Goal: Task Accomplishment & Management: Use online tool/utility

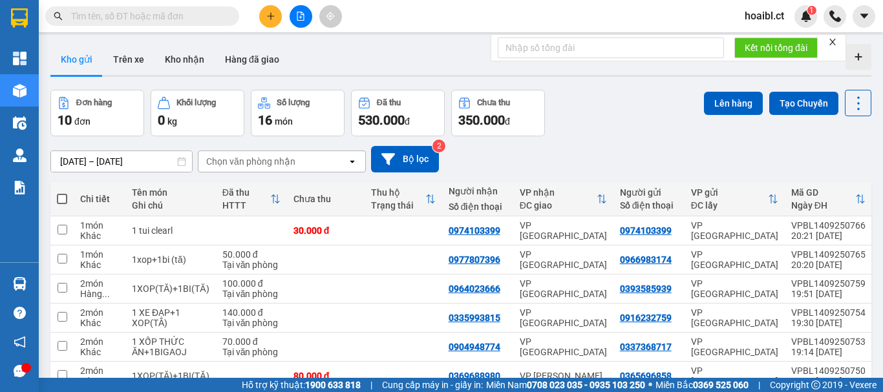
scroll to position [65, 0]
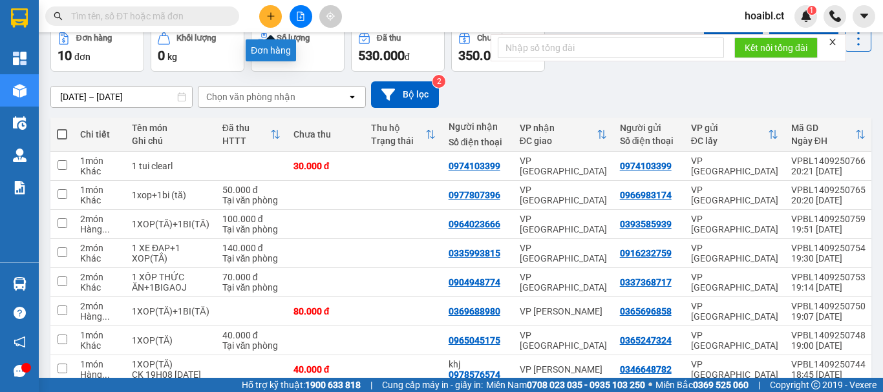
click at [267, 17] on icon "plus" at bounding box center [270, 16] width 9 height 9
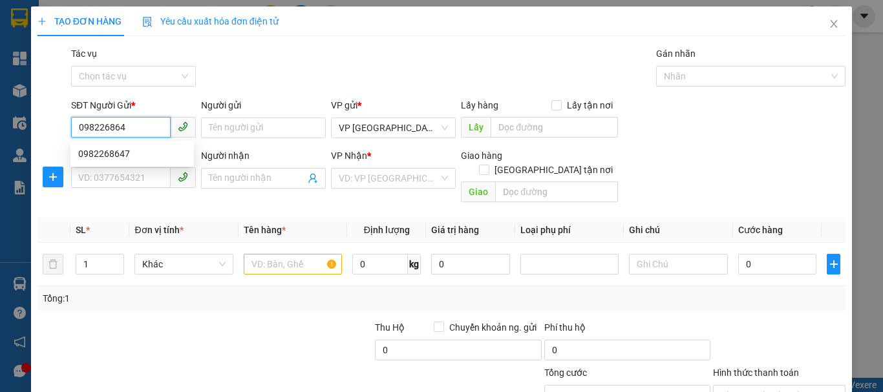
type input "0982268647"
click at [151, 158] on div "0982268647" at bounding box center [132, 154] width 108 height 14
type input "0979643528"
type input "VỰC VONG [GEOGRAPHIC_DATA]"
type input "30.000"
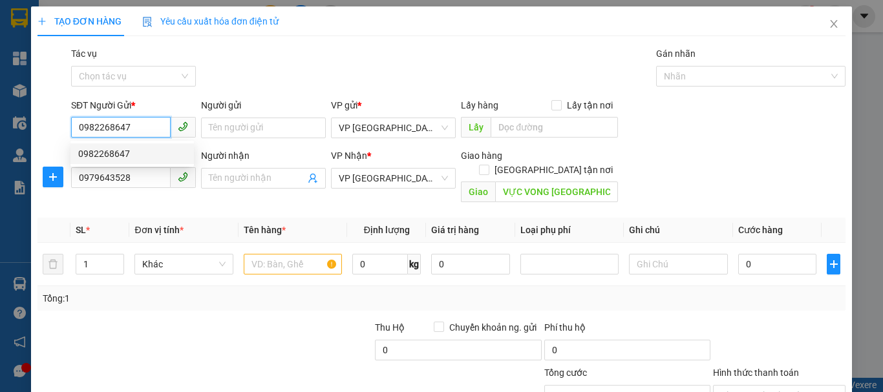
type input "30.000"
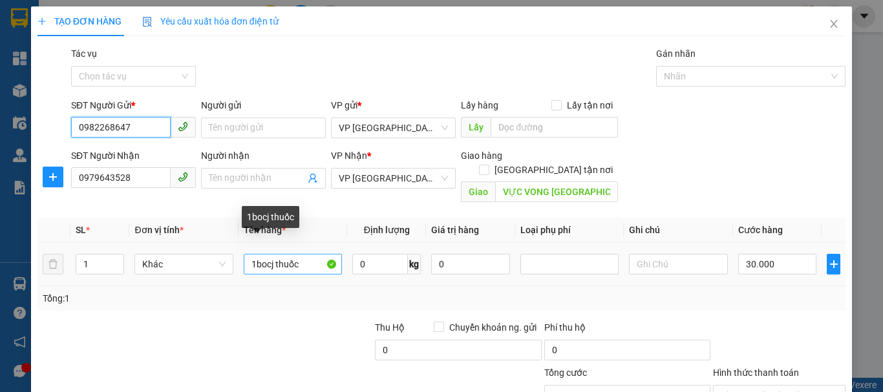
type input "0982268647"
click at [250, 260] on input "1bocj thuốc" at bounding box center [293, 264] width 98 height 21
click at [266, 257] on input "1bocj thuốc" at bounding box center [293, 264] width 98 height 21
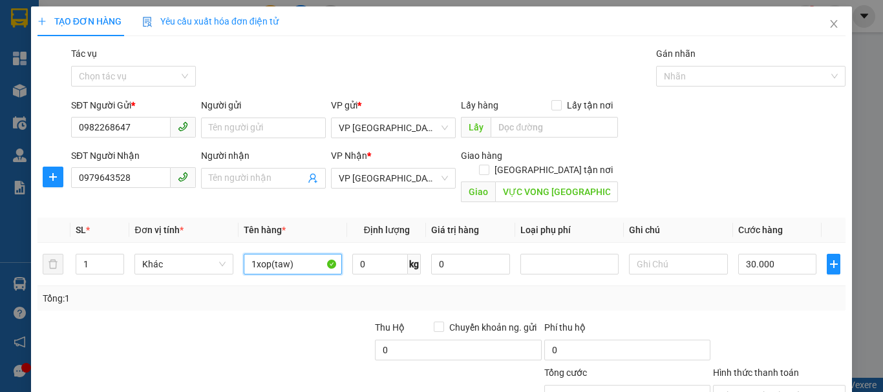
type input "1xop(taw)"
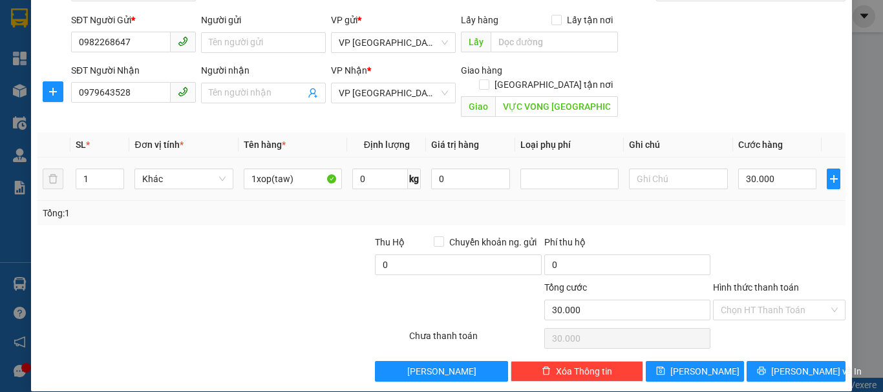
scroll to position [86, 0]
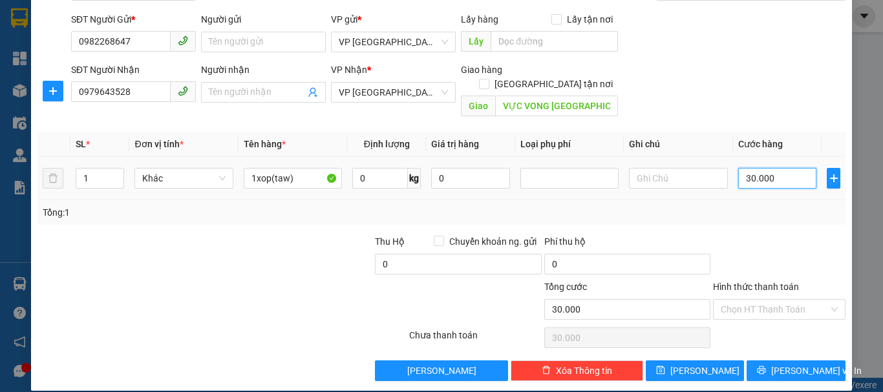
click at [747, 172] on input "30.000" at bounding box center [777, 178] width 79 height 21
type input "7"
type input "70"
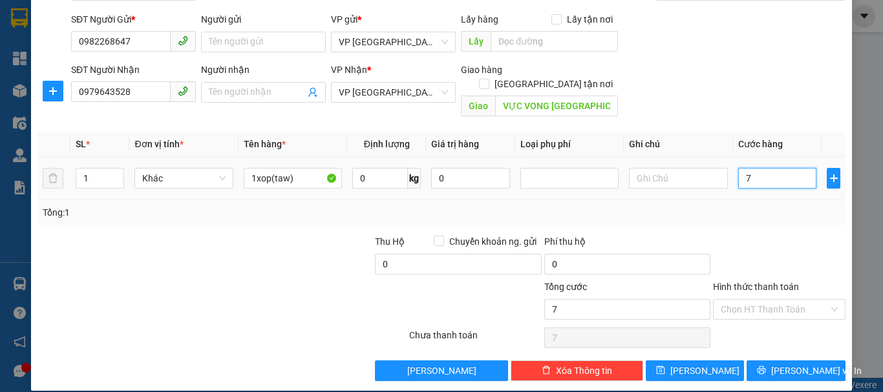
type input "70"
type input "70.000"
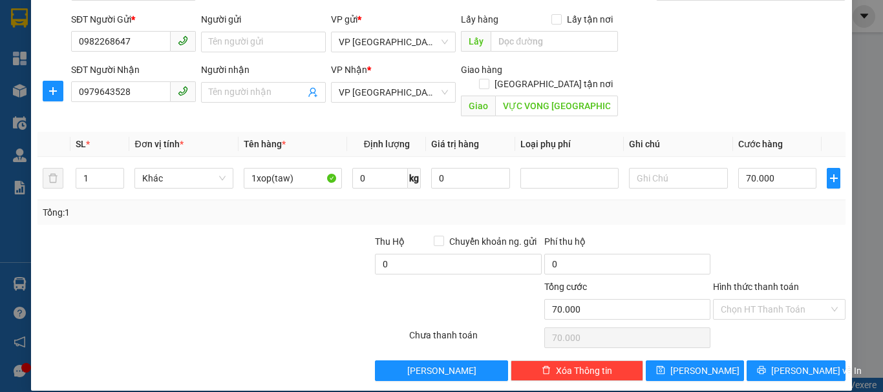
click at [751, 208] on div "Tổng: 1" at bounding box center [442, 212] width 808 height 25
click at [824, 361] on button "[PERSON_NAME] và In" at bounding box center [796, 371] width 99 height 21
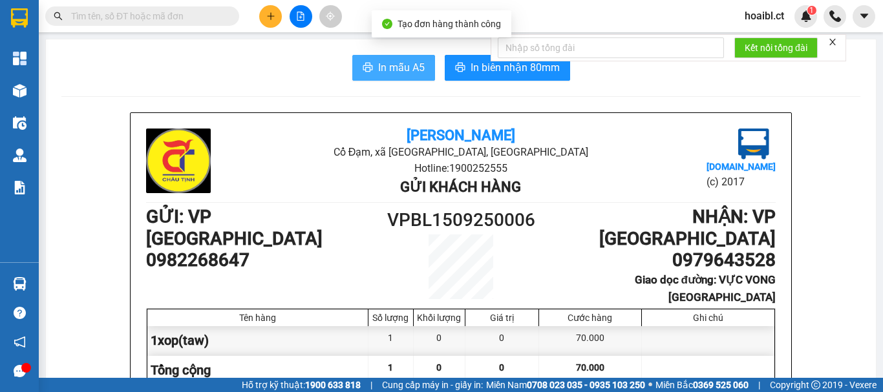
click at [414, 66] on span "In mẫu A5" at bounding box center [401, 67] width 47 height 16
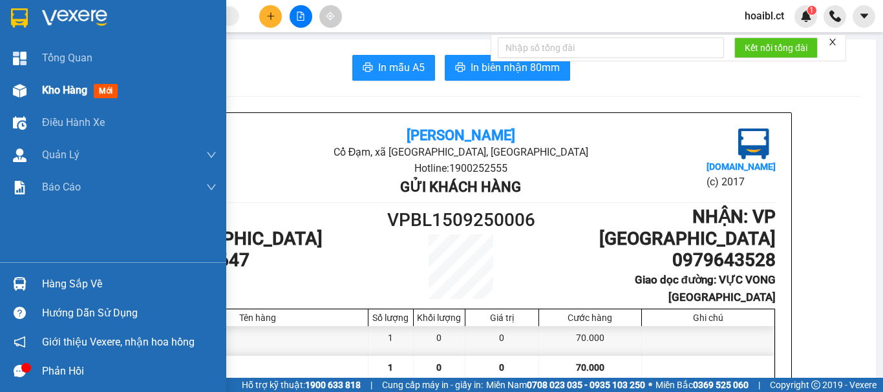
click at [30, 85] on div "Kho hàng mới" at bounding box center [113, 90] width 226 height 32
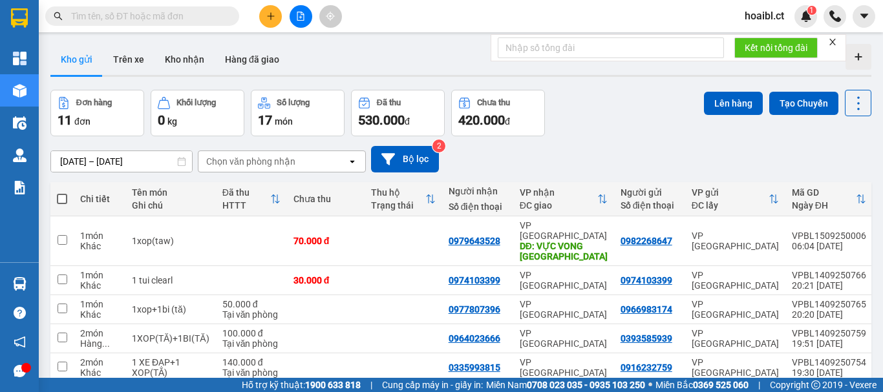
drag, startPoint x: 475, startPoint y: 111, endPoint x: 328, endPoint y: 242, distance: 196.9
click at [328, 242] on td "70.000 đ" at bounding box center [326, 242] width 78 height 50
checkbox input "true"
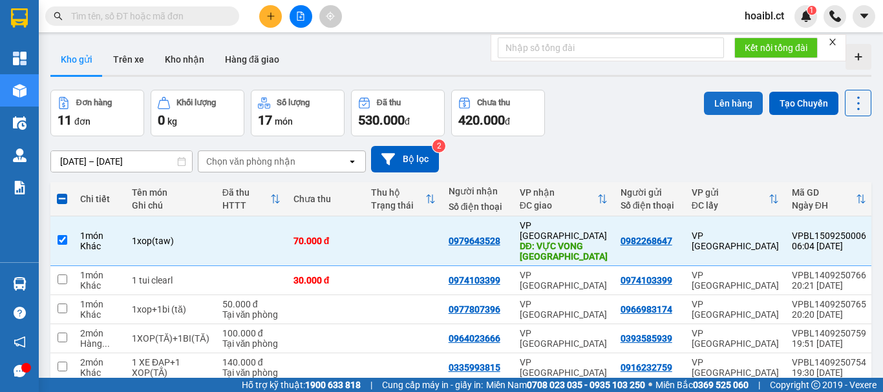
click at [714, 105] on button "Lên hàng" at bounding box center [733, 103] width 59 height 23
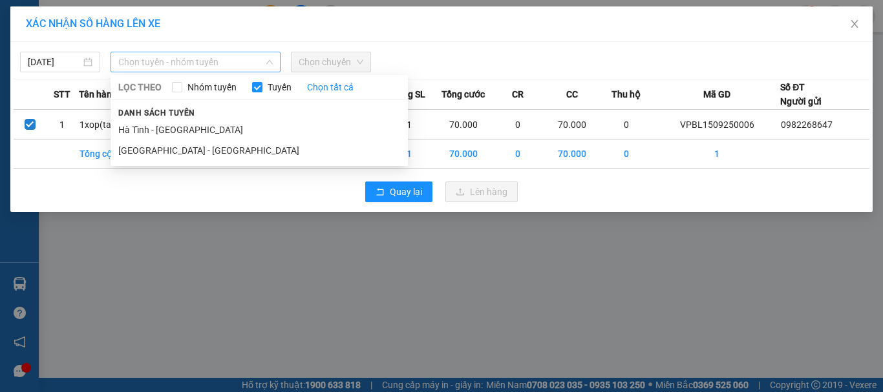
click at [233, 61] on span "Chọn tuyến - nhóm tuyến" at bounding box center [195, 61] width 155 height 19
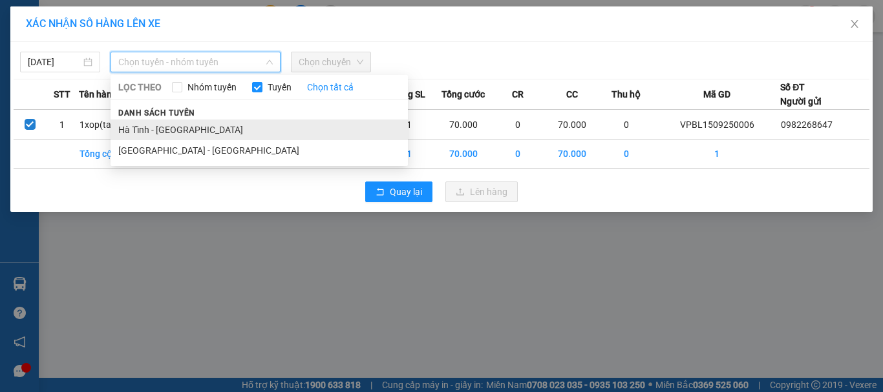
click at [167, 124] on li "Hà Tĩnh - [GEOGRAPHIC_DATA]" at bounding box center [259, 130] width 297 height 21
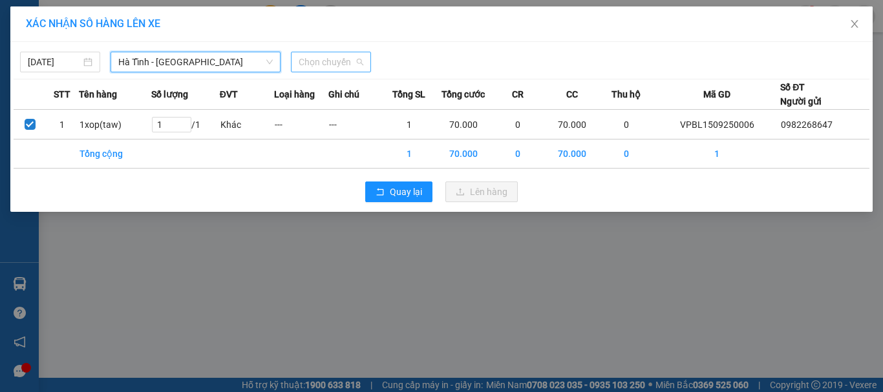
click at [319, 63] on span "Chọn chuyến" at bounding box center [331, 61] width 65 height 19
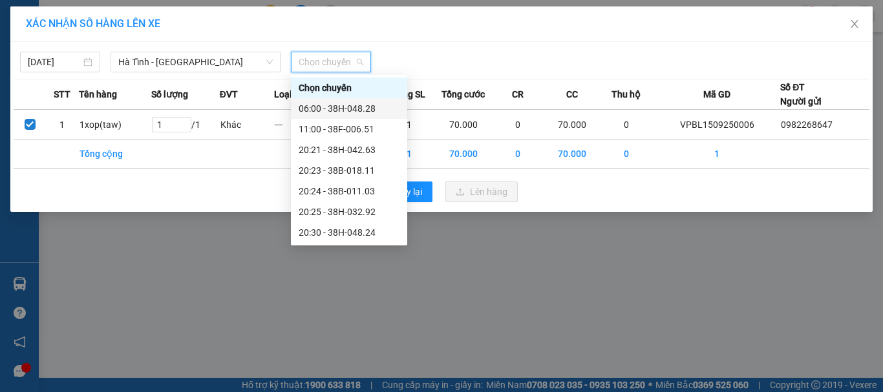
click at [354, 107] on div "06:00 - 38H-048.28" at bounding box center [349, 109] width 101 height 14
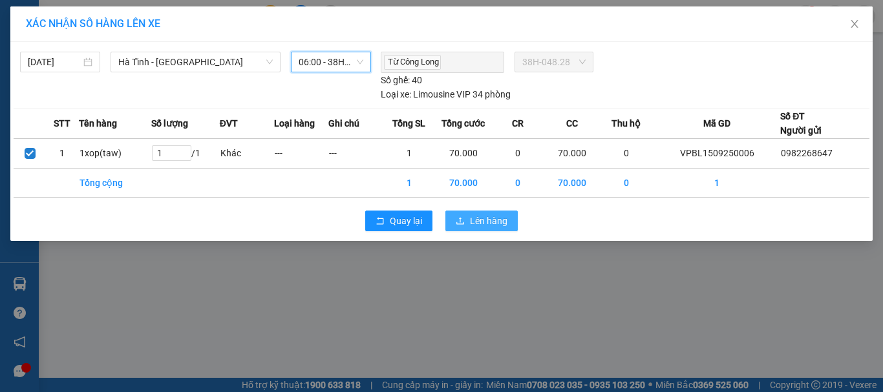
click at [462, 222] on icon "upload" at bounding box center [460, 221] width 9 height 9
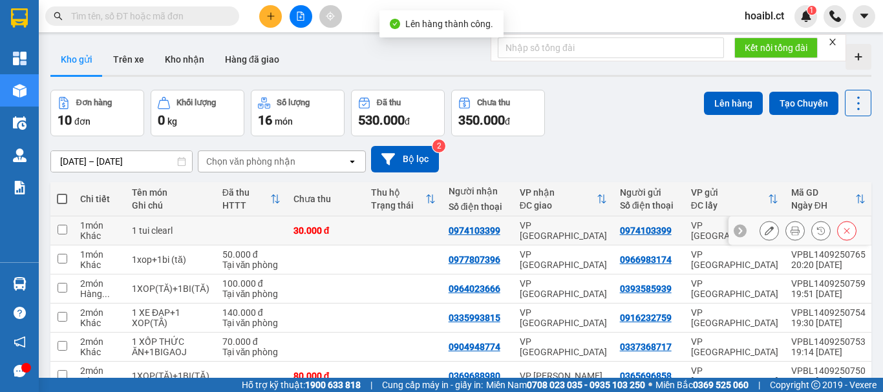
click at [575, 222] on td "VP [GEOGRAPHIC_DATA]" at bounding box center [563, 231] width 100 height 29
checkbox input "true"
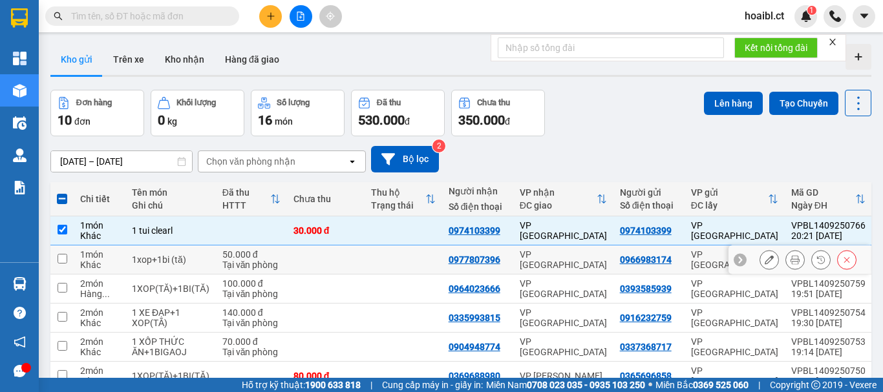
click at [585, 260] on div "VP [GEOGRAPHIC_DATA]" at bounding box center [563, 260] width 87 height 21
checkbox input "true"
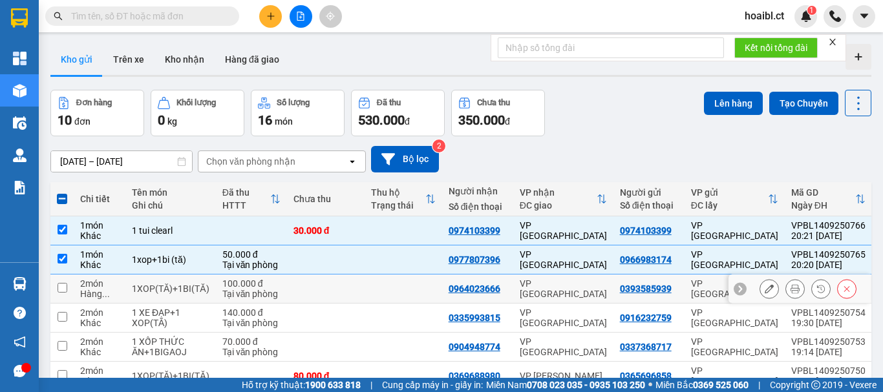
click at [585, 283] on td "VP [GEOGRAPHIC_DATA]" at bounding box center [563, 289] width 100 height 29
checkbox input "true"
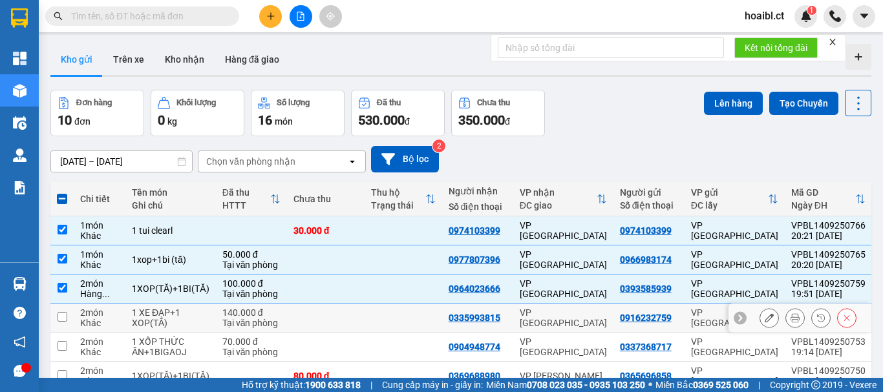
click at [581, 309] on td "VP [GEOGRAPHIC_DATA]" at bounding box center [563, 318] width 100 height 29
checkbox input "true"
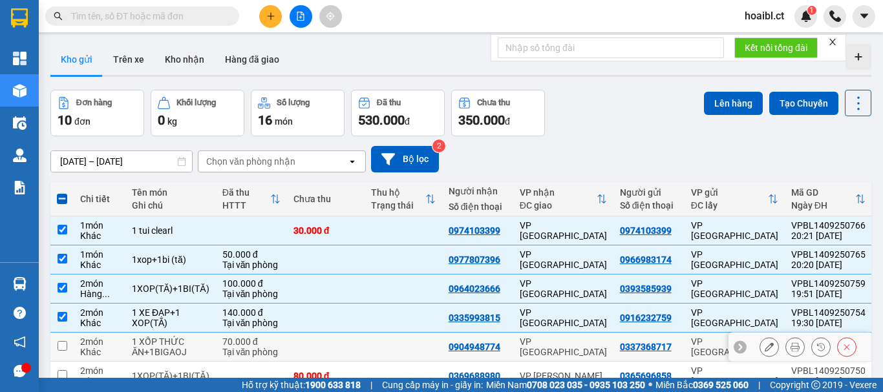
click at [579, 343] on div "VP [GEOGRAPHIC_DATA]" at bounding box center [563, 347] width 87 height 21
checkbox input "true"
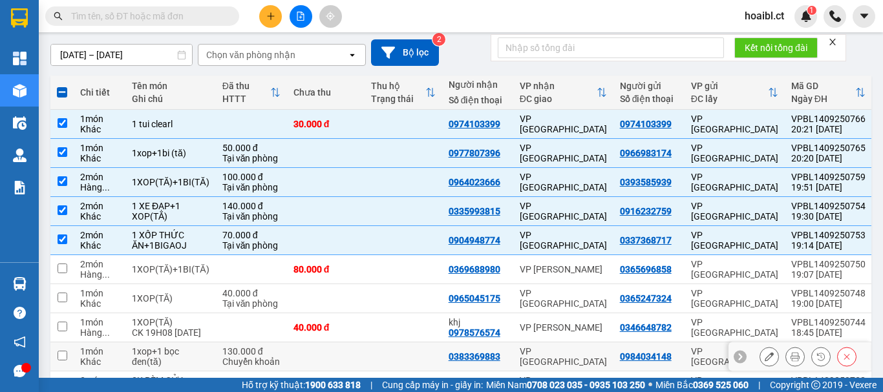
scroll to position [129, 0]
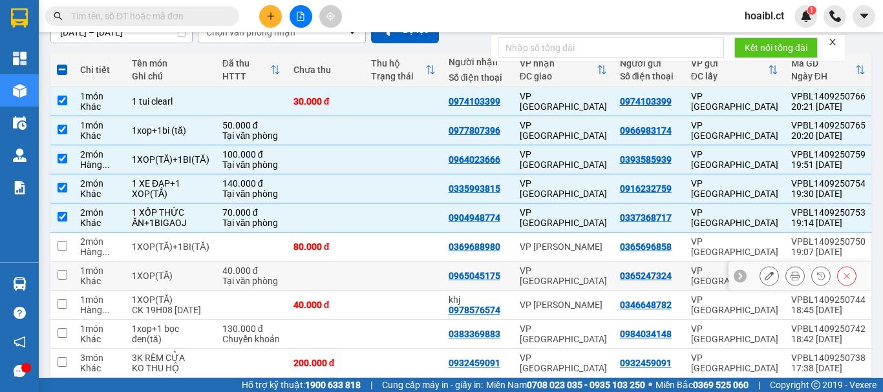
click at [574, 283] on td "VP [GEOGRAPHIC_DATA]" at bounding box center [563, 276] width 100 height 29
checkbox input "true"
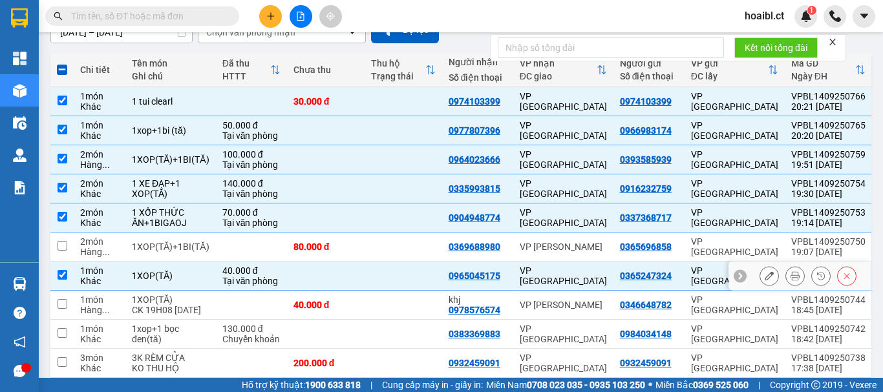
scroll to position [188, 0]
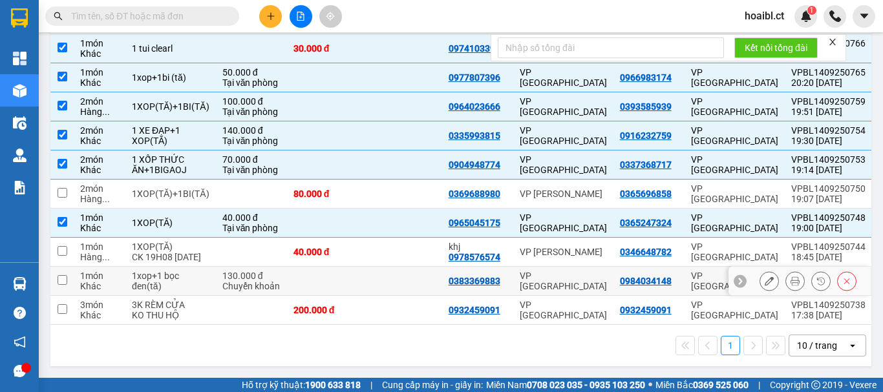
click at [559, 283] on td "VP [GEOGRAPHIC_DATA]" at bounding box center [563, 281] width 100 height 29
checkbox input "true"
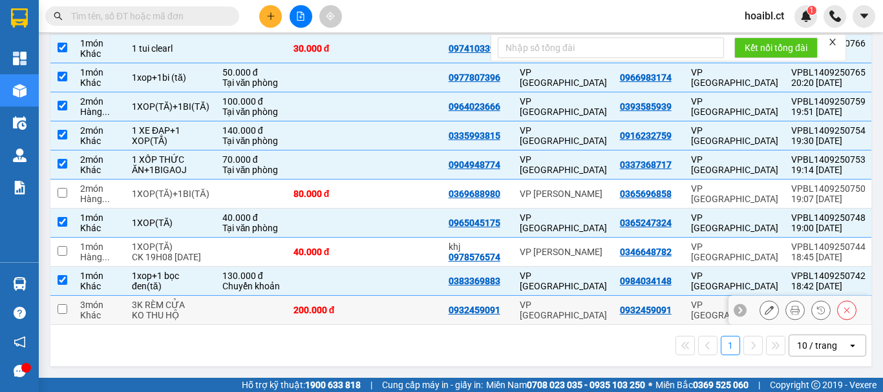
click at [575, 312] on td "VP [GEOGRAPHIC_DATA]" at bounding box center [563, 310] width 100 height 29
checkbox input "true"
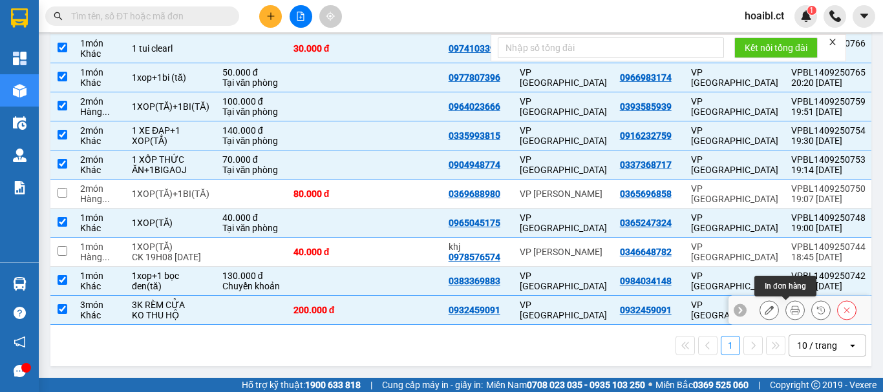
click at [786, 305] on button at bounding box center [795, 310] width 18 height 23
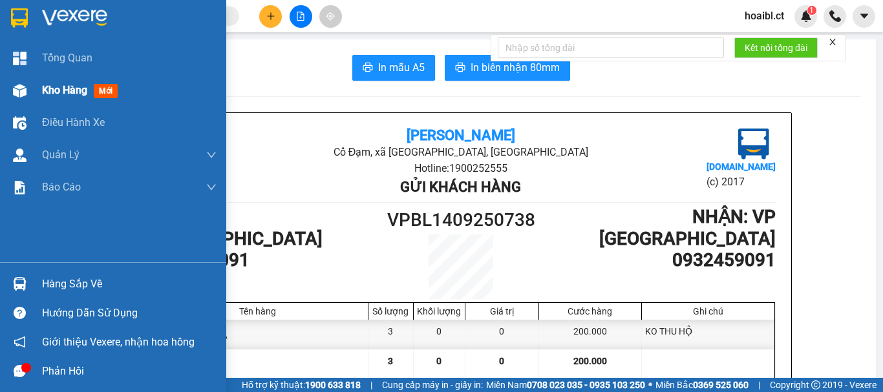
click at [23, 90] on img at bounding box center [20, 91] width 14 height 14
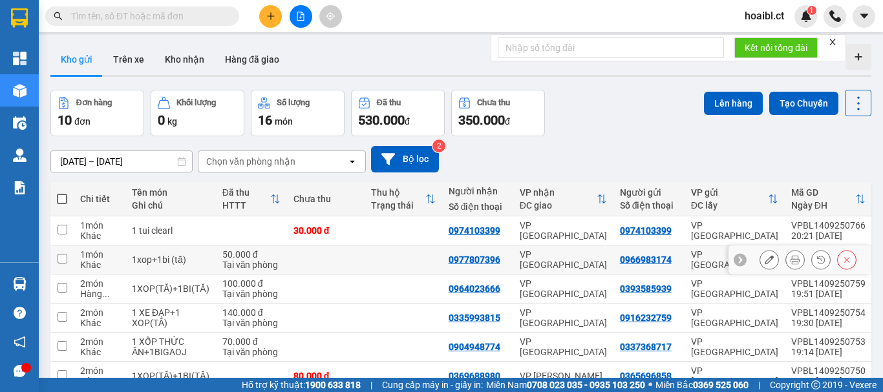
click at [575, 255] on div "VP [GEOGRAPHIC_DATA]" at bounding box center [563, 260] width 87 height 21
checkbox input "true"
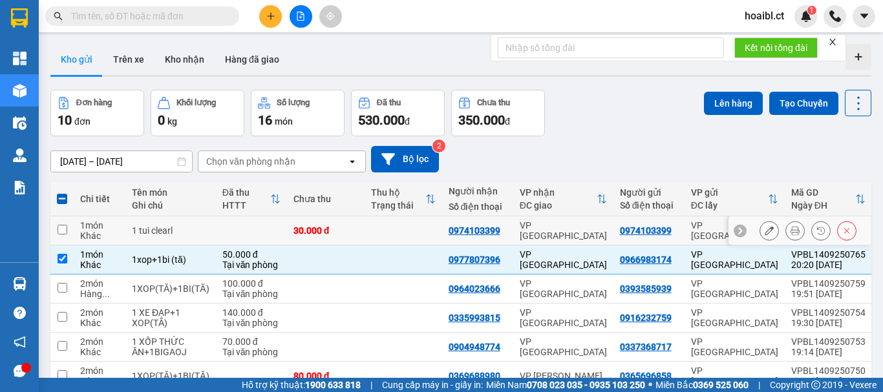
click at [581, 233] on div "VP [GEOGRAPHIC_DATA]" at bounding box center [563, 230] width 87 height 21
checkbox input "true"
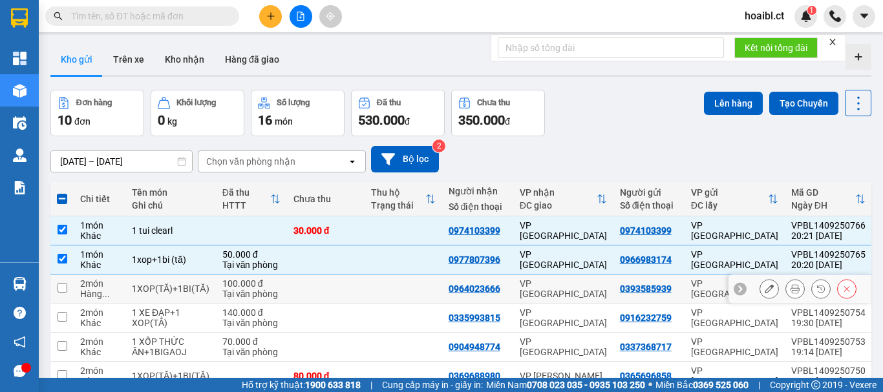
click at [572, 290] on div "VP [GEOGRAPHIC_DATA]" at bounding box center [563, 289] width 87 height 21
checkbox input "true"
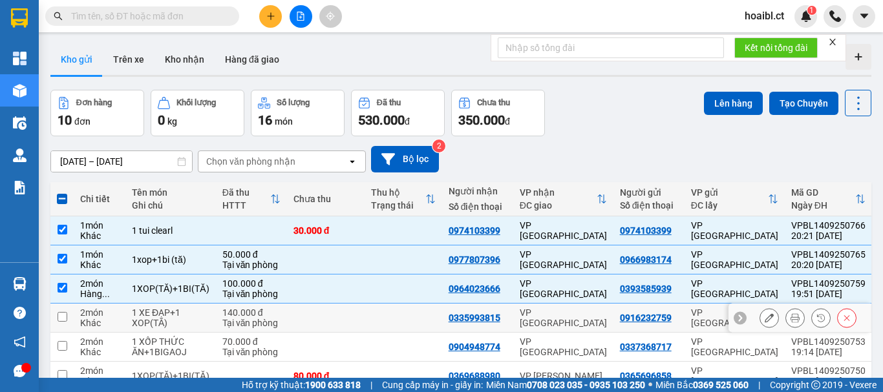
click at [577, 317] on div "VP [GEOGRAPHIC_DATA]" at bounding box center [563, 318] width 87 height 21
checkbox input "true"
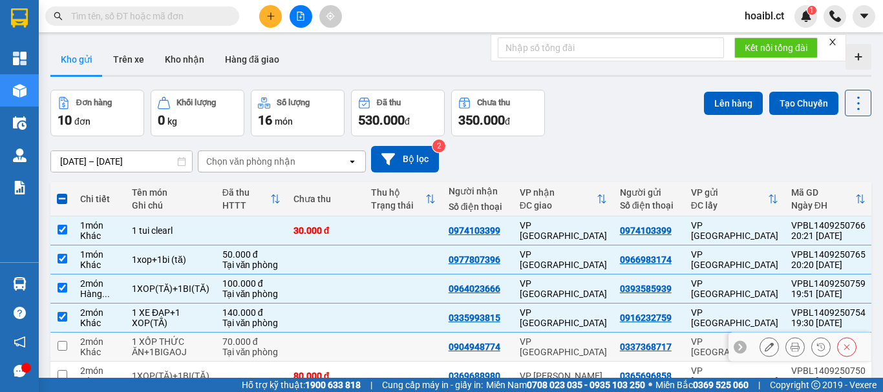
click at [582, 341] on td "VP [GEOGRAPHIC_DATA]" at bounding box center [563, 347] width 100 height 29
checkbox input "true"
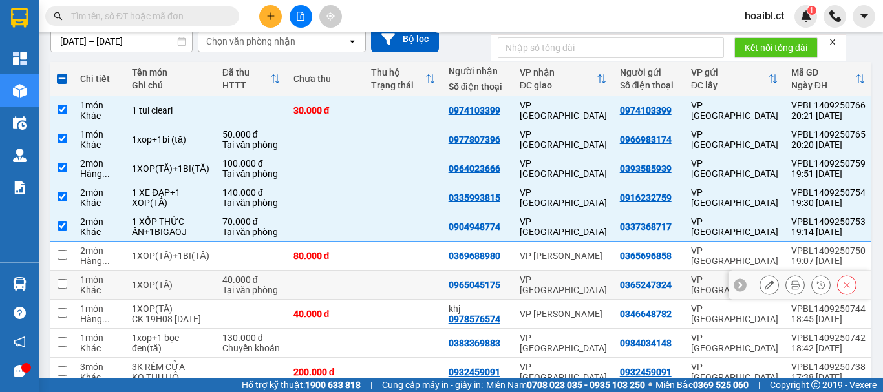
scroll to position [129, 0]
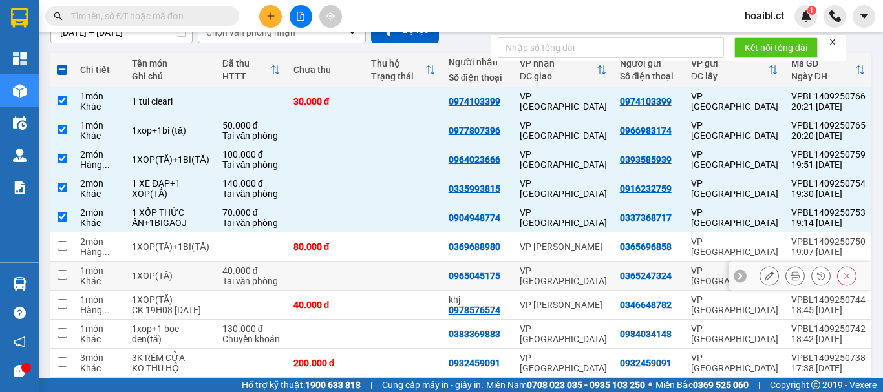
click at [575, 279] on div "VP [GEOGRAPHIC_DATA]" at bounding box center [563, 276] width 87 height 21
checkbox input "true"
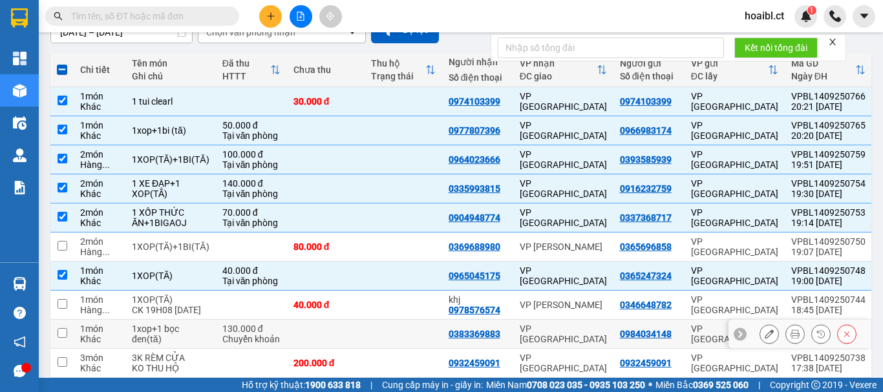
click at [581, 329] on div "VP [GEOGRAPHIC_DATA]" at bounding box center [563, 334] width 87 height 21
checkbox input "true"
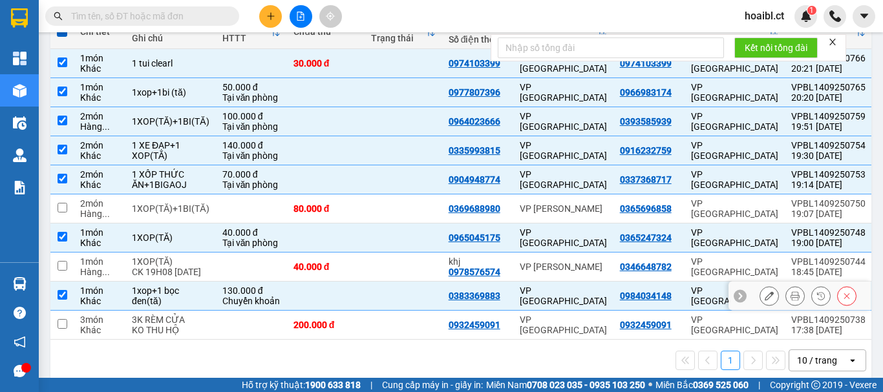
scroll to position [188, 0]
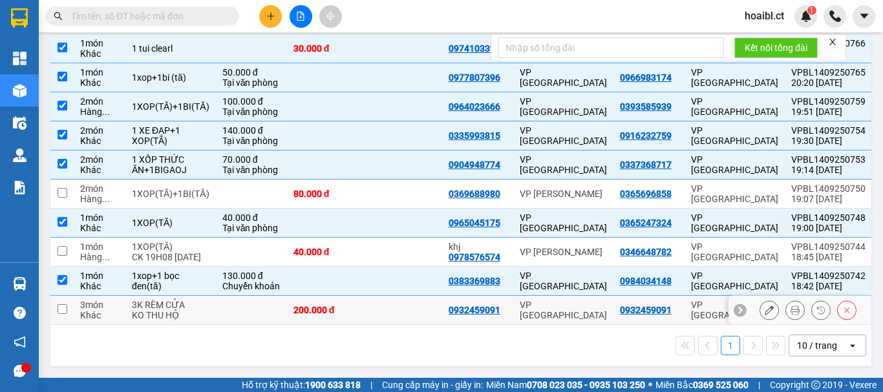
click at [596, 303] on div "VP [GEOGRAPHIC_DATA]" at bounding box center [563, 310] width 87 height 21
checkbox input "true"
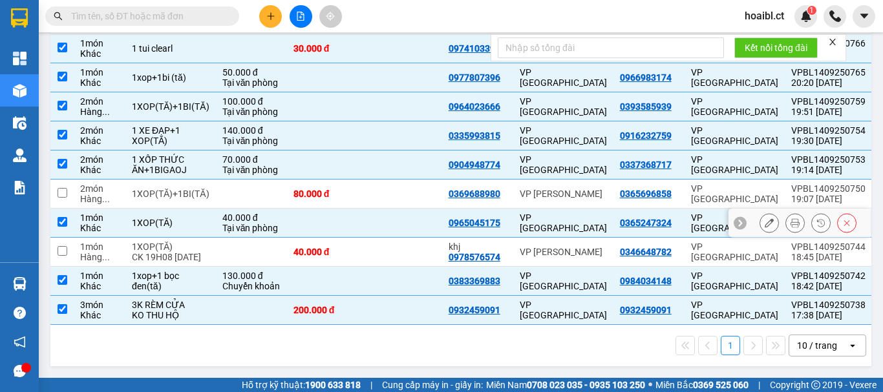
scroll to position [0, 0]
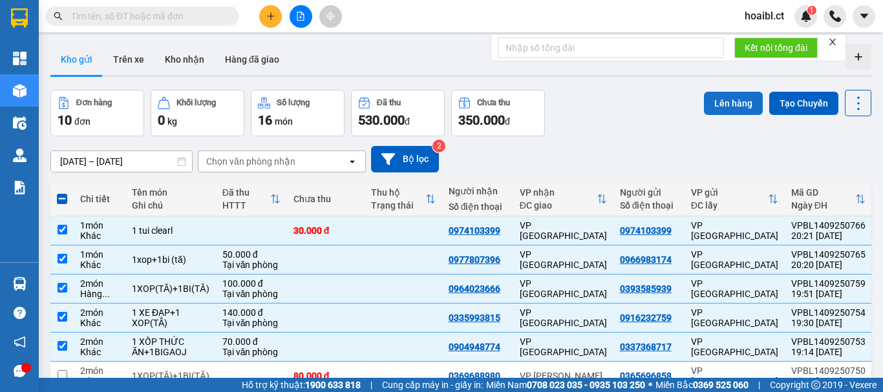
click at [722, 92] on button "Lên hàng" at bounding box center [733, 103] width 59 height 23
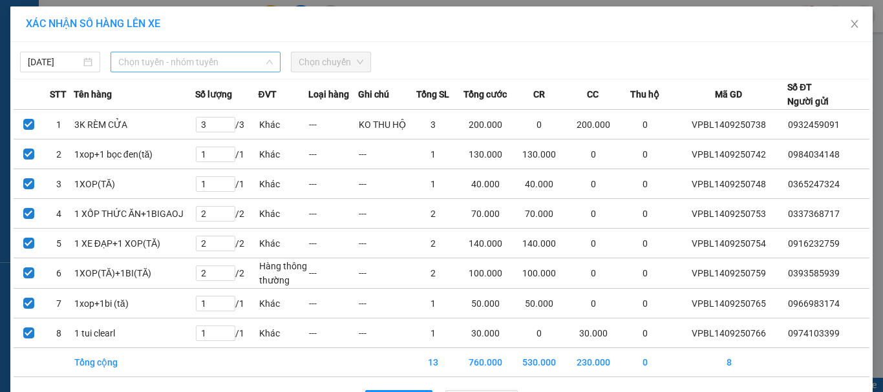
click at [217, 65] on span "Chọn tuyến - nhóm tuyến" at bounding box center [195, 61] width 155 height 19
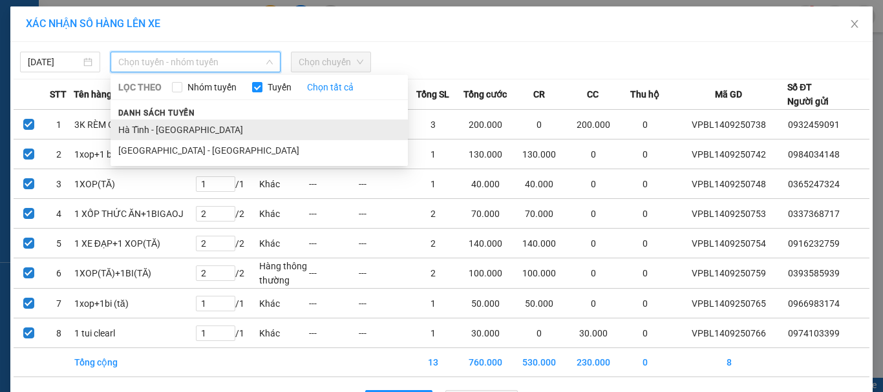
click at [159, 124] on li "Hà Tĩnh - [GEOGRAPHIC_DATA]" at bounding box center [259, 130] width 297 height 21
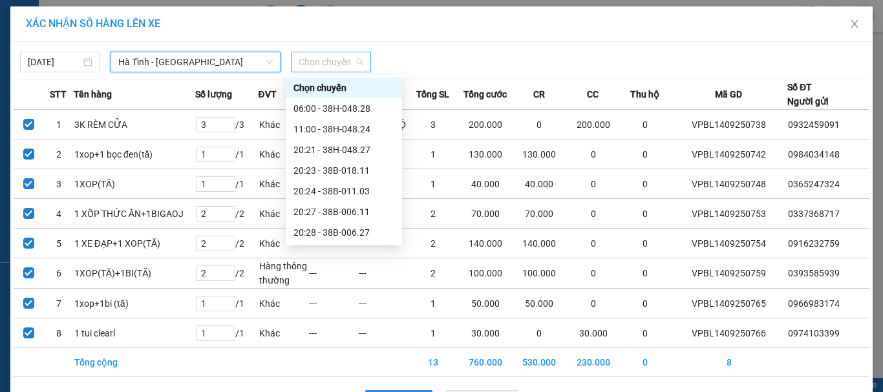
click at [308, 69] on span "Chọn chuyến" at bounding box center [331, 61] width 65 height 19
click at [354, 209] on div "20:27 - 38B-006.11" at bounding box center [344, 212] width 101 height 14
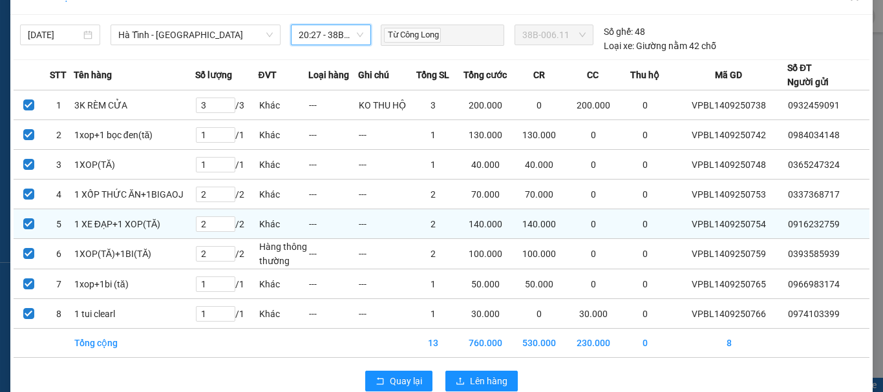
scroll to position [52, 0]
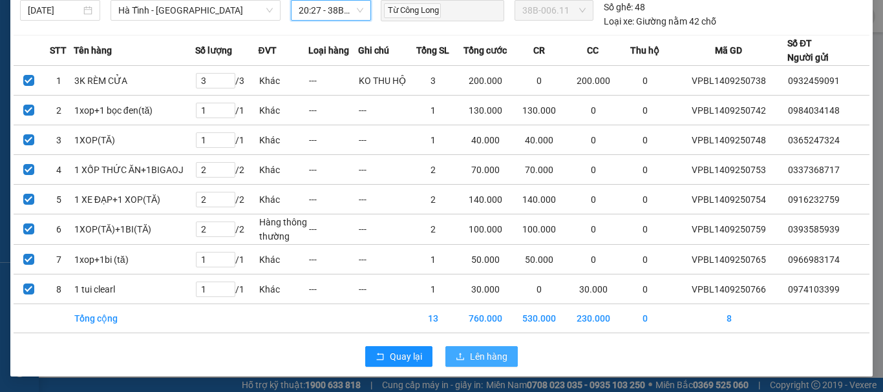
click at [470, 352] on span "Lên hàng" at bounding box center [489, 357] width 38 height 14
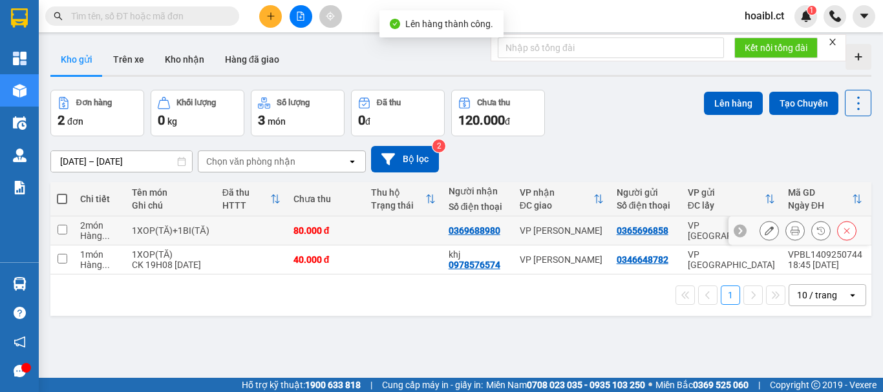
click at [375, 235] on td at bounding box center [404, 231] width 78 height 29
checkbox input "true"
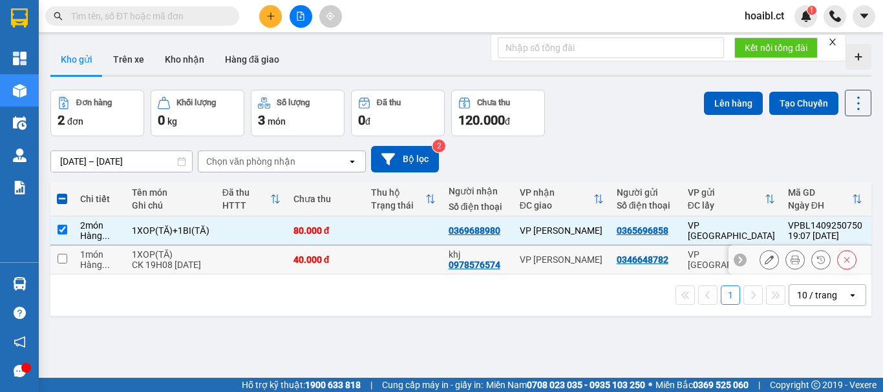
click at [376, 251] on td at bounding box center [404, 260] width 78 height 29
checkbox input "true"
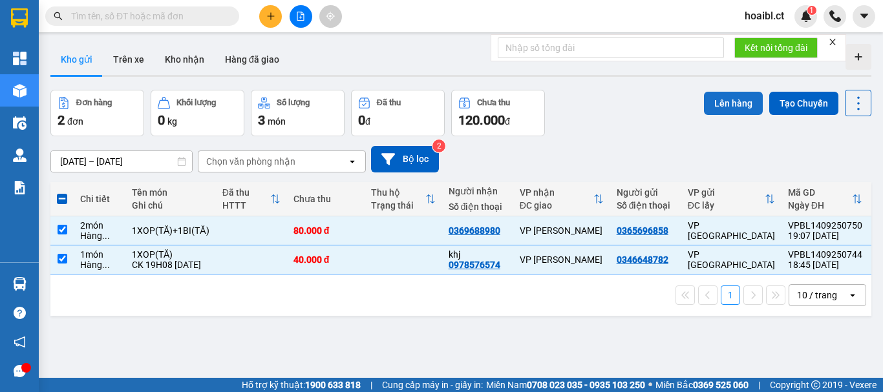
click at [717, 105] on button "Lên hàng" at bounding box center [733, 103] width 59 height 23
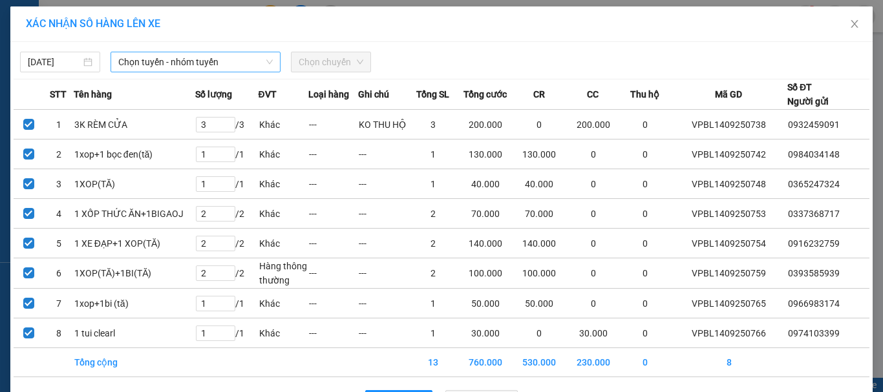
click at [226, 69] on span "Chọn tuyến - nhóm tuyến" at bounding box center [195, 61] width 155 height 19
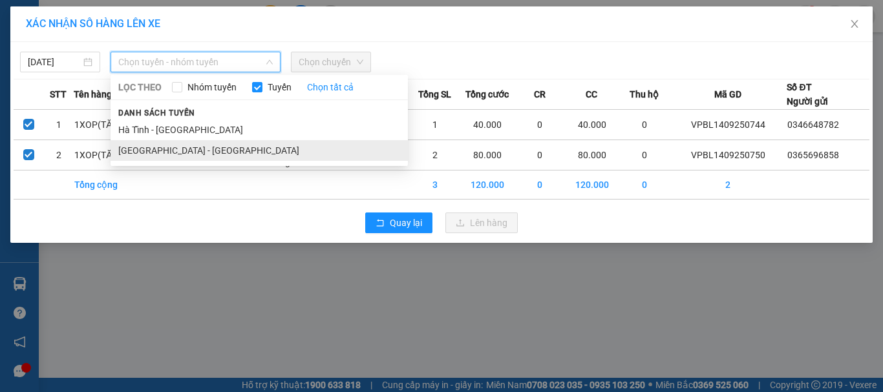
click at [178, 146] on li "[GEOGRAPHIC_DATA] - [GEOGRAPHIC_DATA]" at bounding box center [259, 150] width 297 height 21
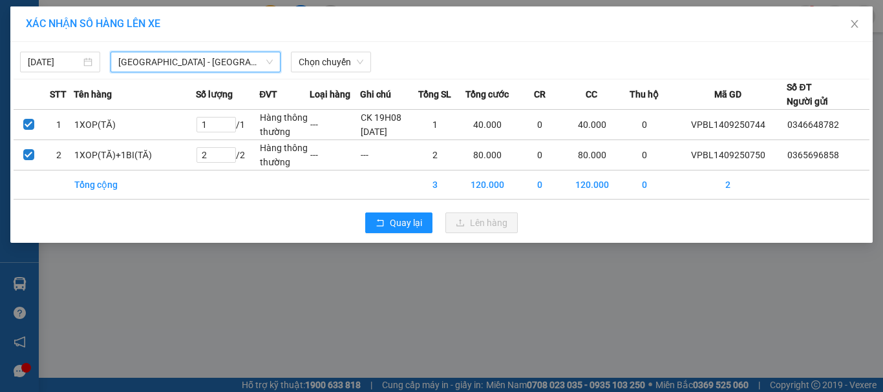
click at [177, 65] on span "[GEOGRAPHIC_DATA] - [GEOGRAPHIC_DATA]" at bounding box center [195, 61] width 155 height 19
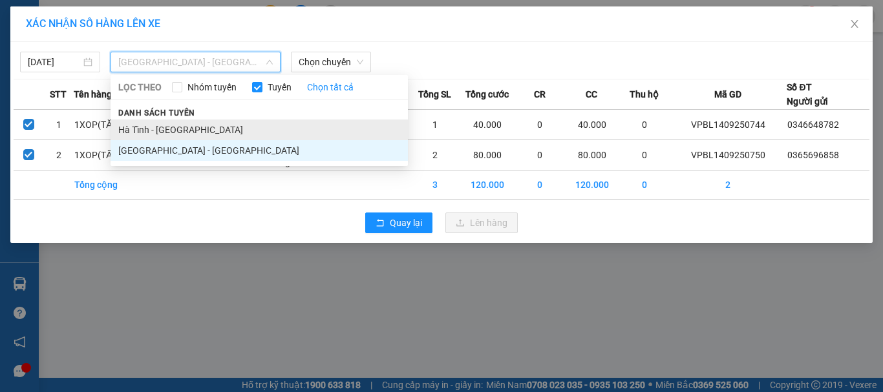
click at [178, 128] on li "Hà Tĩnh - [GEOGRAPHIC_DATA]" at bounding box center [259, 130] width 297 height 21
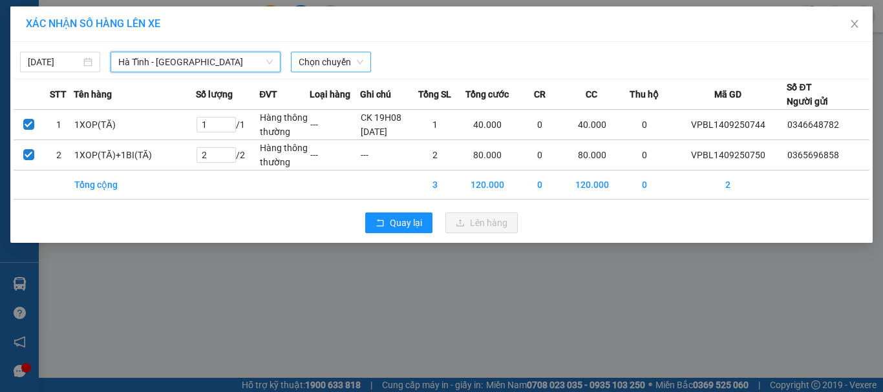
click at [313, 63] on span "Chọn chuyến" at bounding box center [331, 61] width 65 height 19
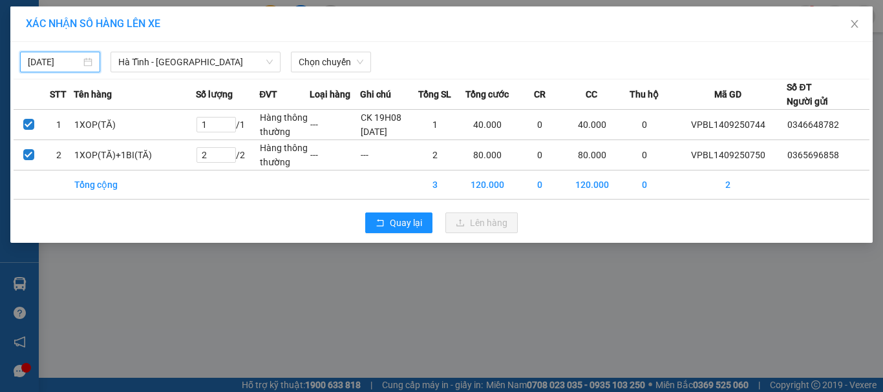
click at [58, 55] on input "[DATE]" at bounding box center [54, 62] width 53 height 14
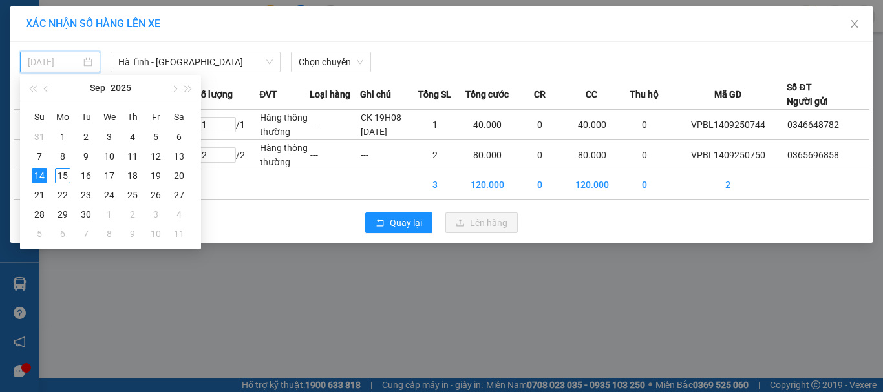
type input "[DATE]"
click at [41, 175] on div "14" at bounding box center [40, 176] width 16 height 16
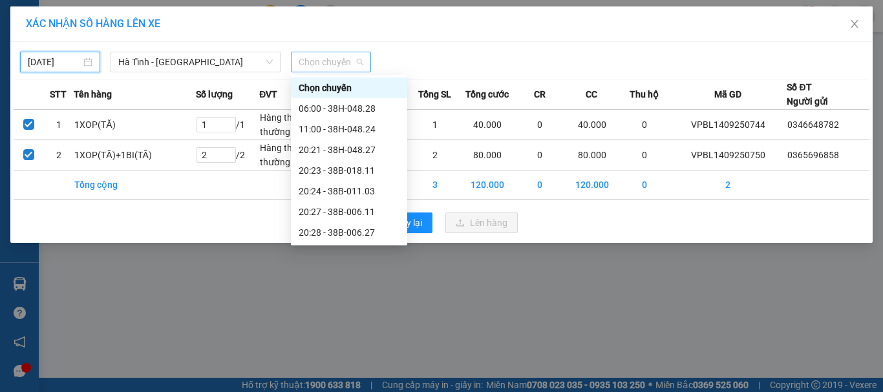
click at [319, 67] on span "Chọn chuyến" at bounding box center [331, 61] width 65 height 19
click at [347, 164] on div "20:23 - 38B-018.11" at bounding box center [349, 171] width 101 height 14
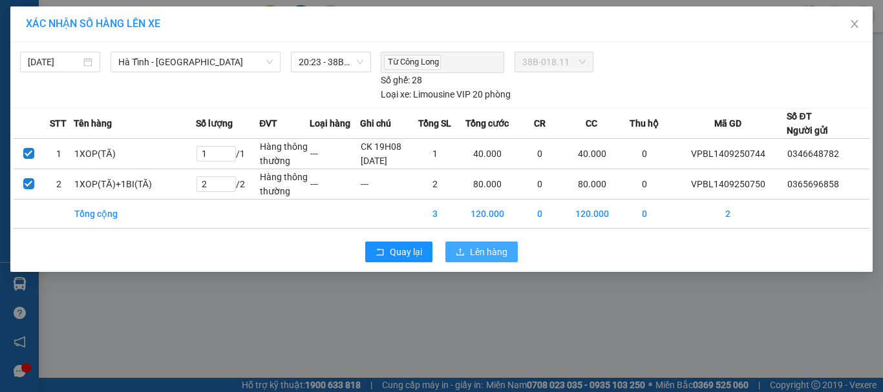
click at [473, 252] on span "Lên hàng" at bounding box center [489, 252] width 38 height 14
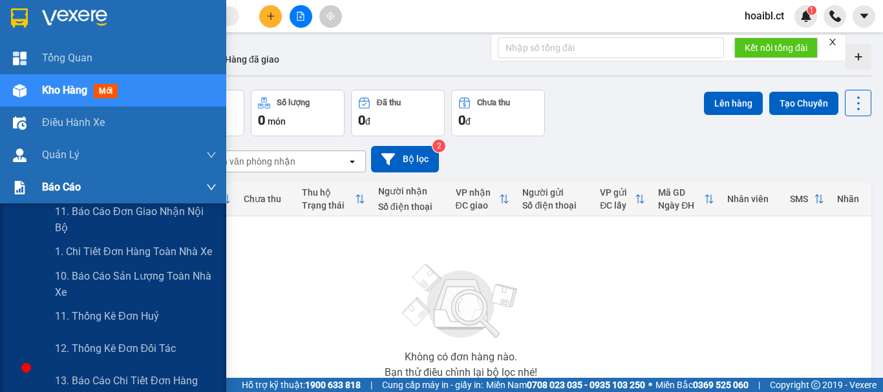
click at [34, 186] on div "Báo cáo" at bounding box center [113, 187] width 226 height 32
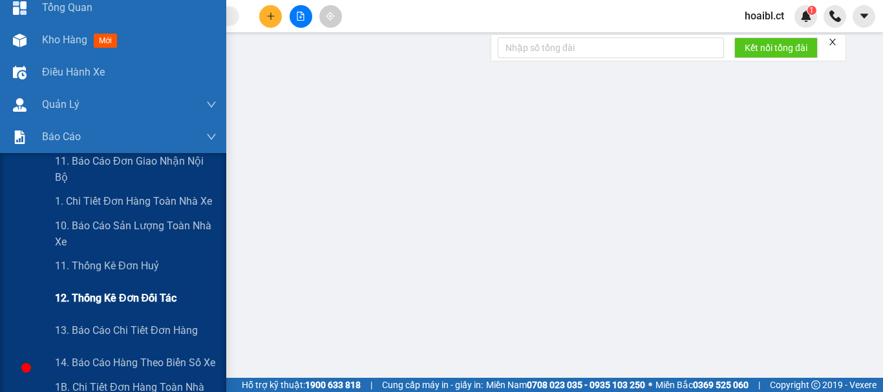
scroll to position [65, 0]
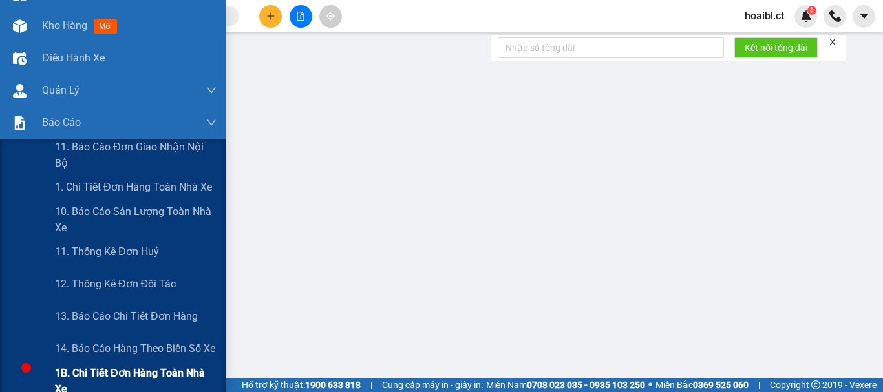
click at [89, 378] on span "1B. Chi tiết đơn hàng toàn nhà xe" at bounding box center [136, 381] width 162 height 32
